Goal: Transaction & Acquisition: Purchase product/service

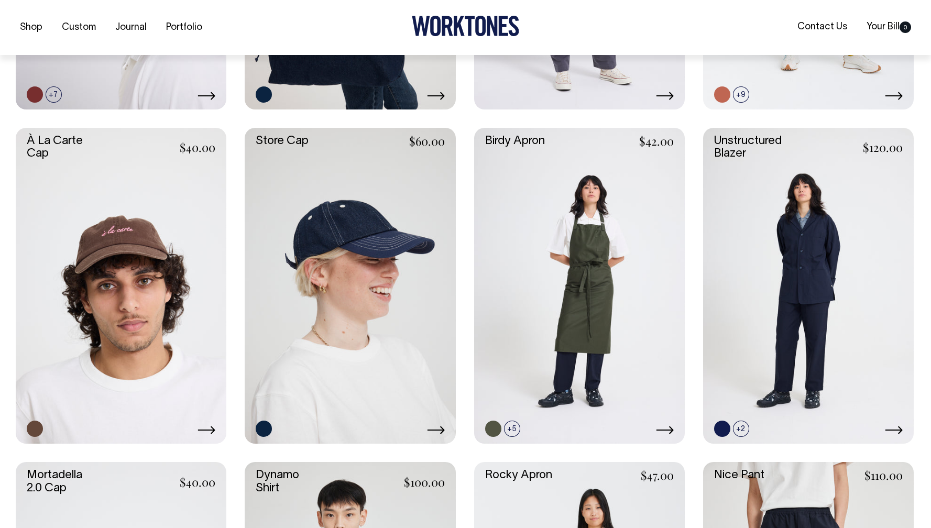
scroll to position [516, 0]
click at [148, 251] on link at bounding box center [121, 285] width 211 height 316
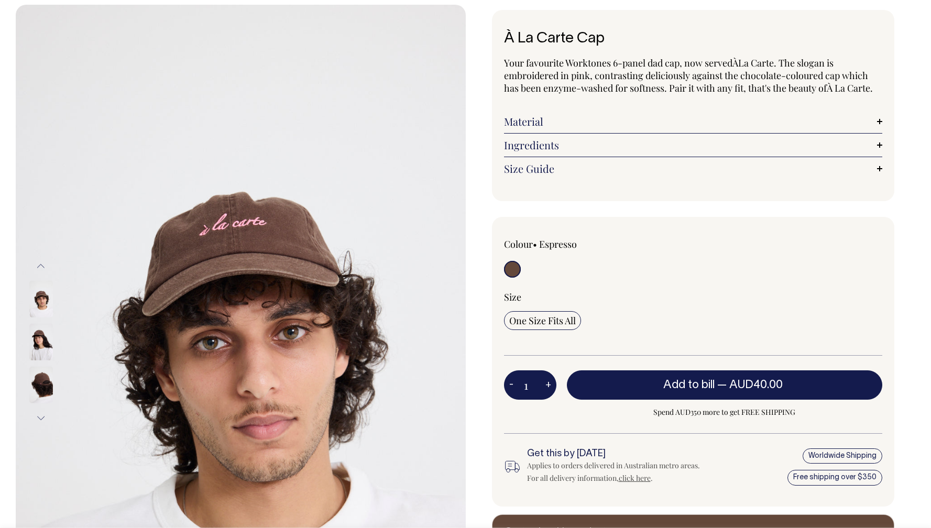
scroll to position [51, 0]
click at [39, 342] on img at bounding box center [41, 341] width 24 height 37
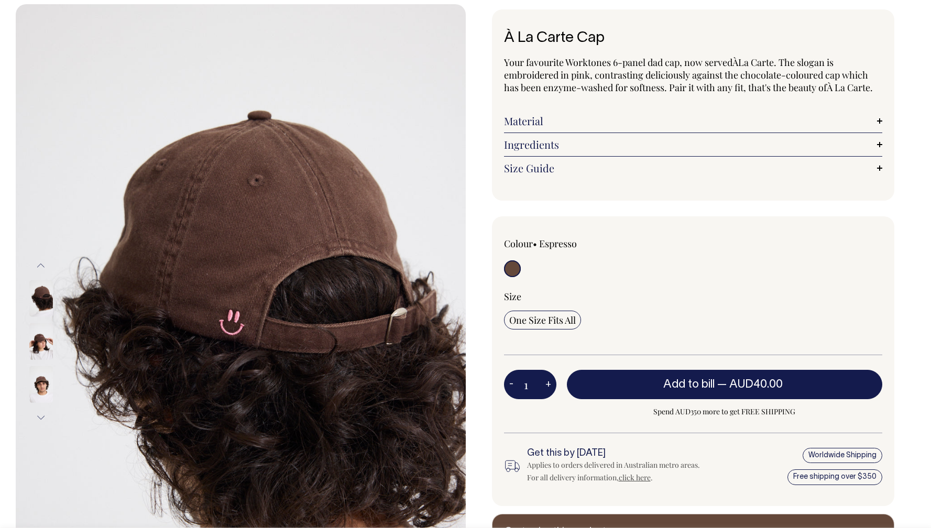
click at [40, 293] on img at bounding box center [41, 298] width 24 height 37
click at [39, 339] on img at bounding box center [41, 341] width 24 height 37
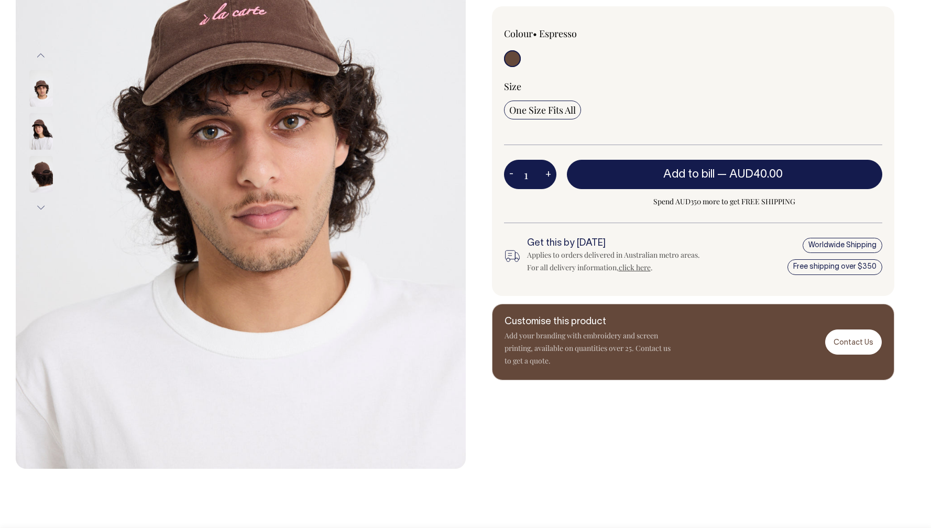
scroll to position [261, 0]
